Goal: Information Seeking & Learning: Compare options

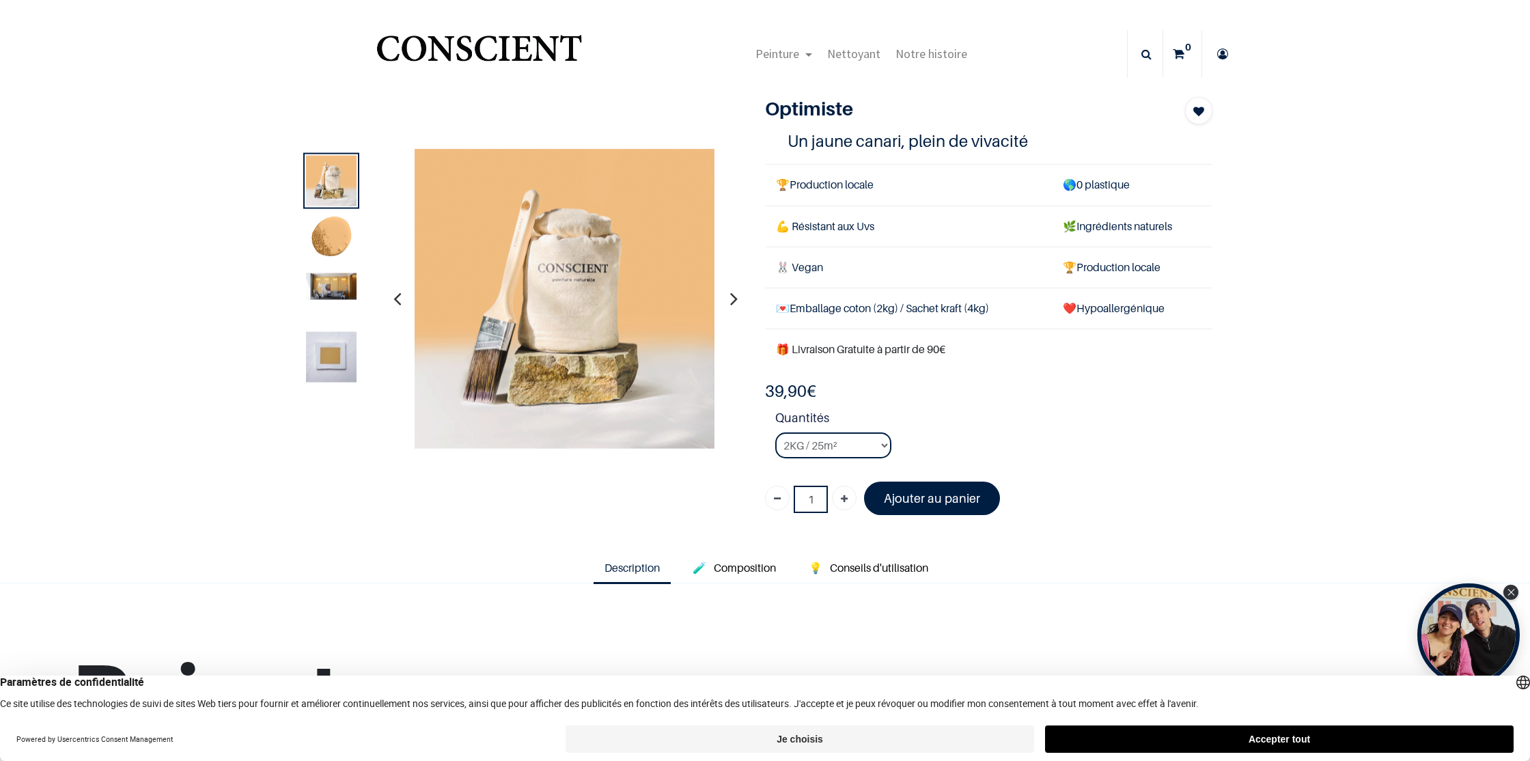
click at [342, 235] on img at bounding box center [331, 239] width 51 height 51
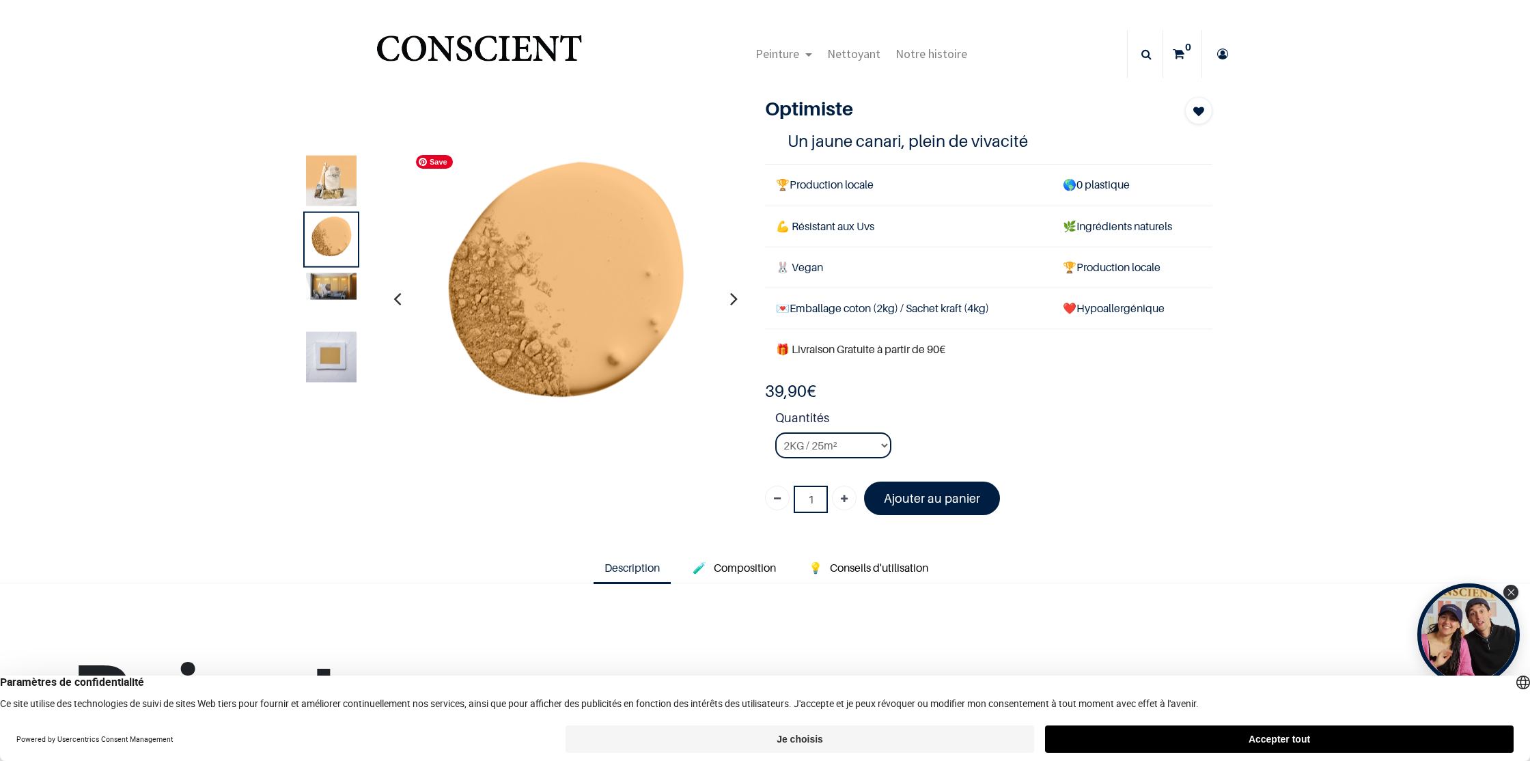
click at [498, 247] on img at bounding box center [564, 298] width 301 height 301
click at [333, 354] on img at bounding box center [331, 356] width 51 height 51
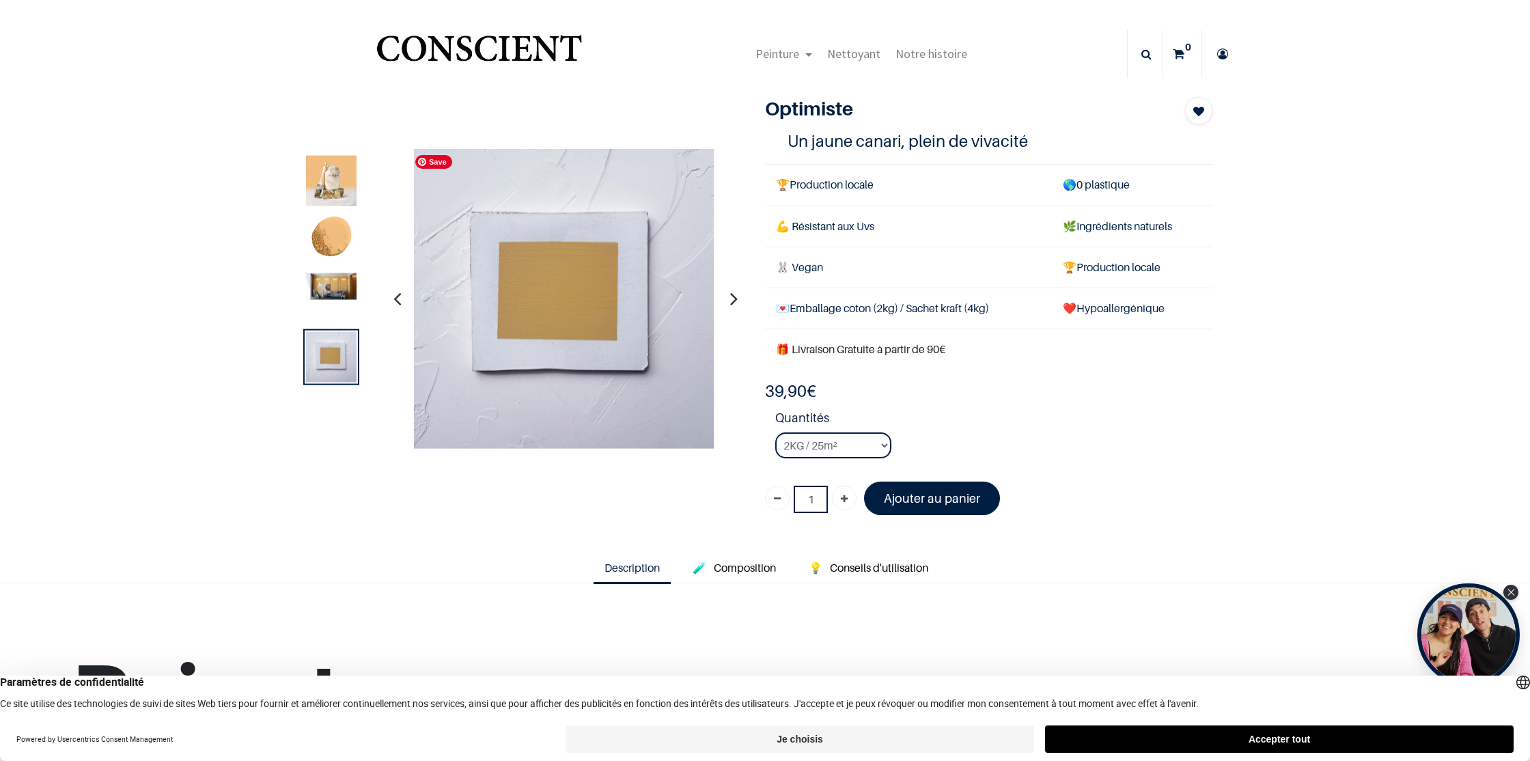
click at [501, 342] on img at bounding box center [563, 298] width 301 height 301
